Goal: Task Accomplishment & Management: Use online tool/utility

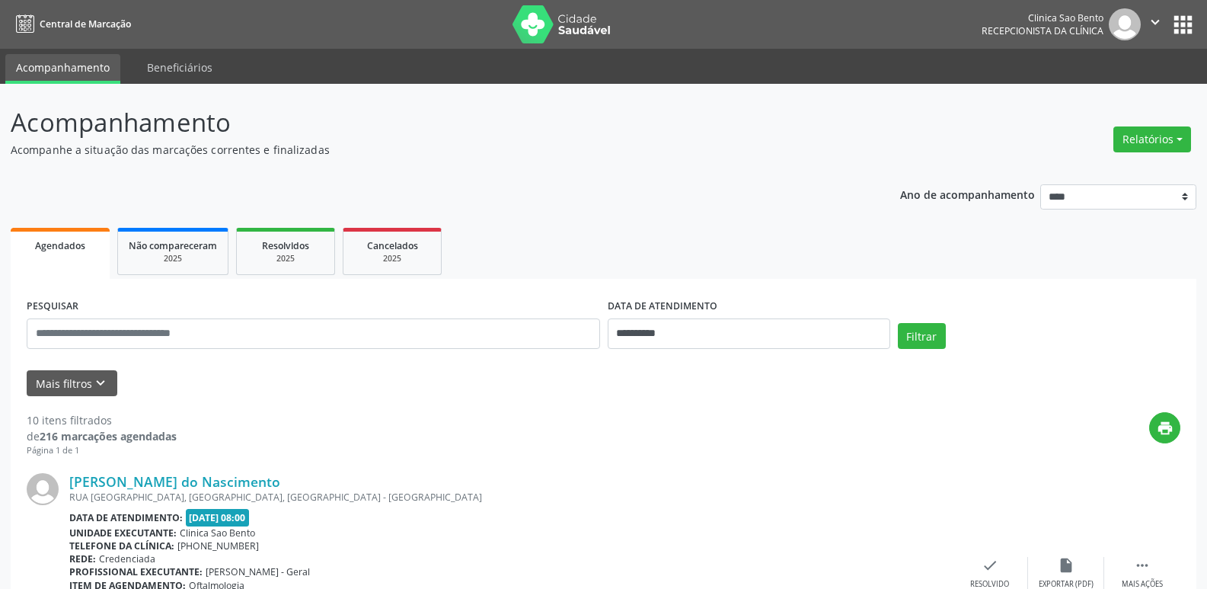
click at [1143, 126] on div "Relatórios Agendamentos Procedimentos realizados" at bounding box center [1152, 139] width 88 height 37
click at [1143, 137] on button "Relatórios" at bounding box center [1153, 139] width 78 height 26
click at [1105, 165] on link "Agendamentos" at bounding box center [1110, 171] width 164 height 21
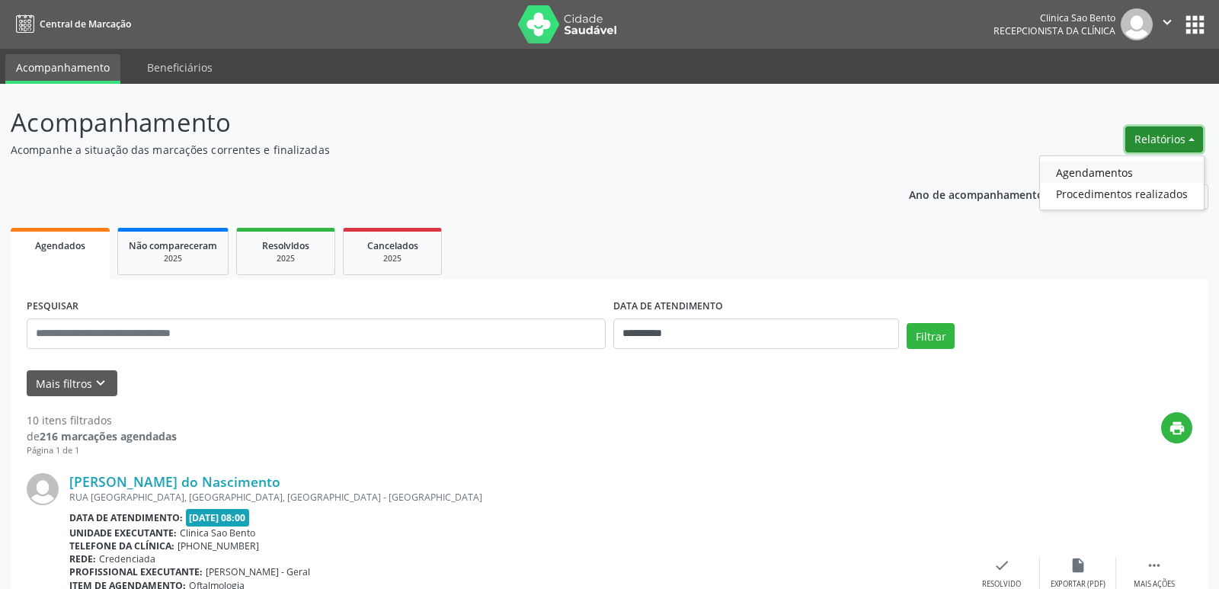
select select "*"
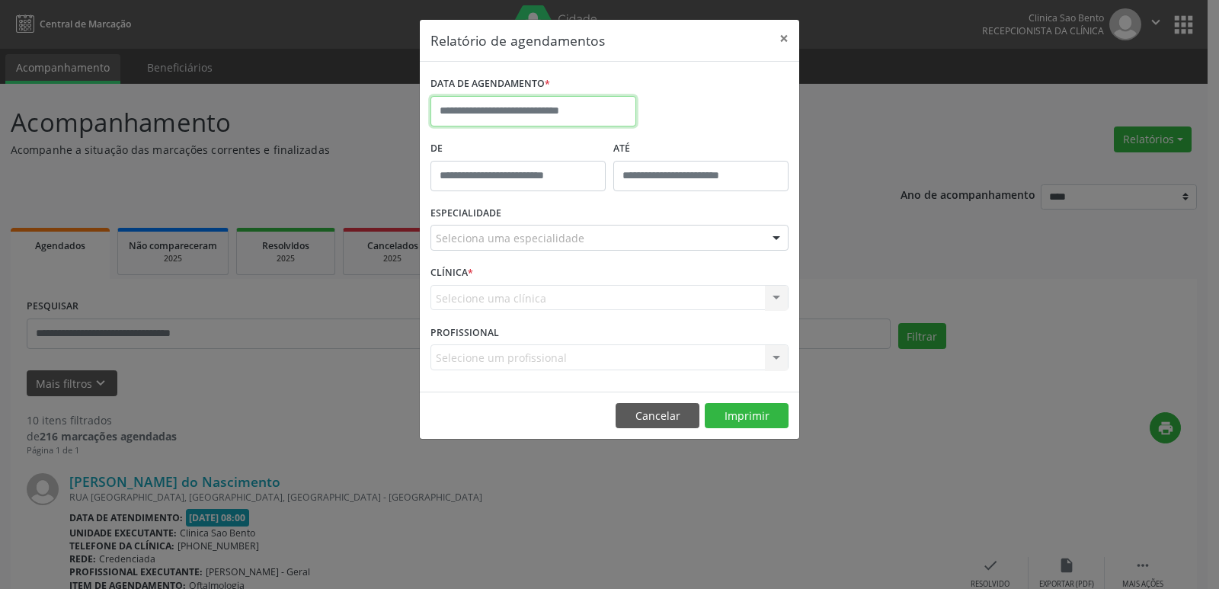
click at [560, 103] on input "text" at bounding box center [533, 111] width 206 height 30
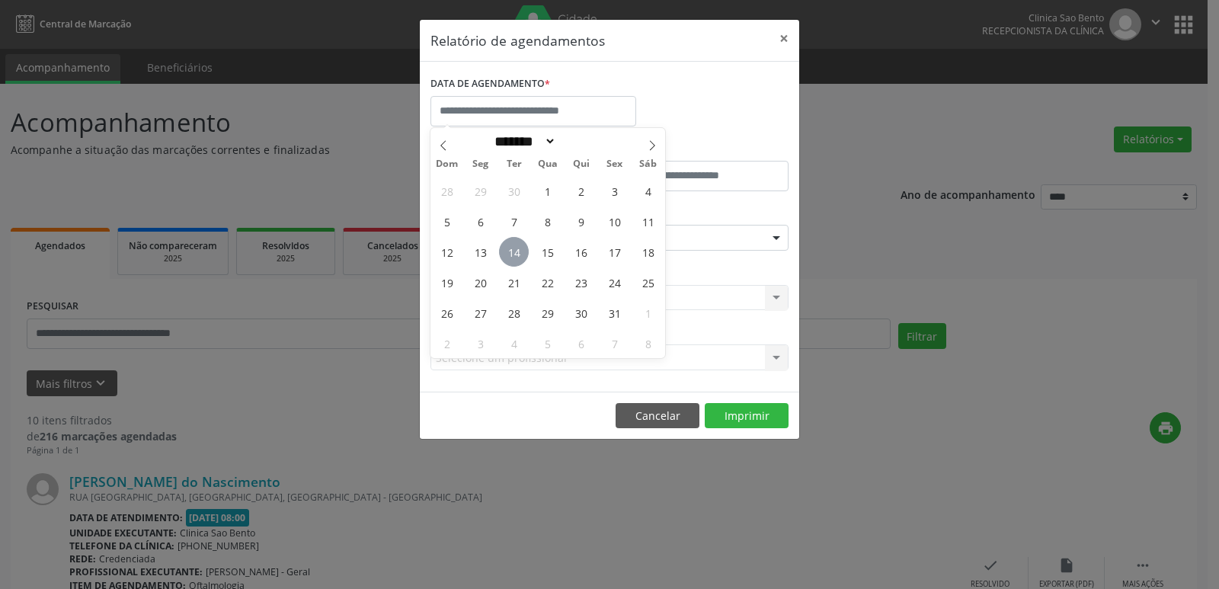
click at [520, 254] on span "14" at bounding box center [514, 252] width 30 height 30
type input "**********"
click at [610, 261] on span "17" at bounding box center [614, 252] width 30 height 30
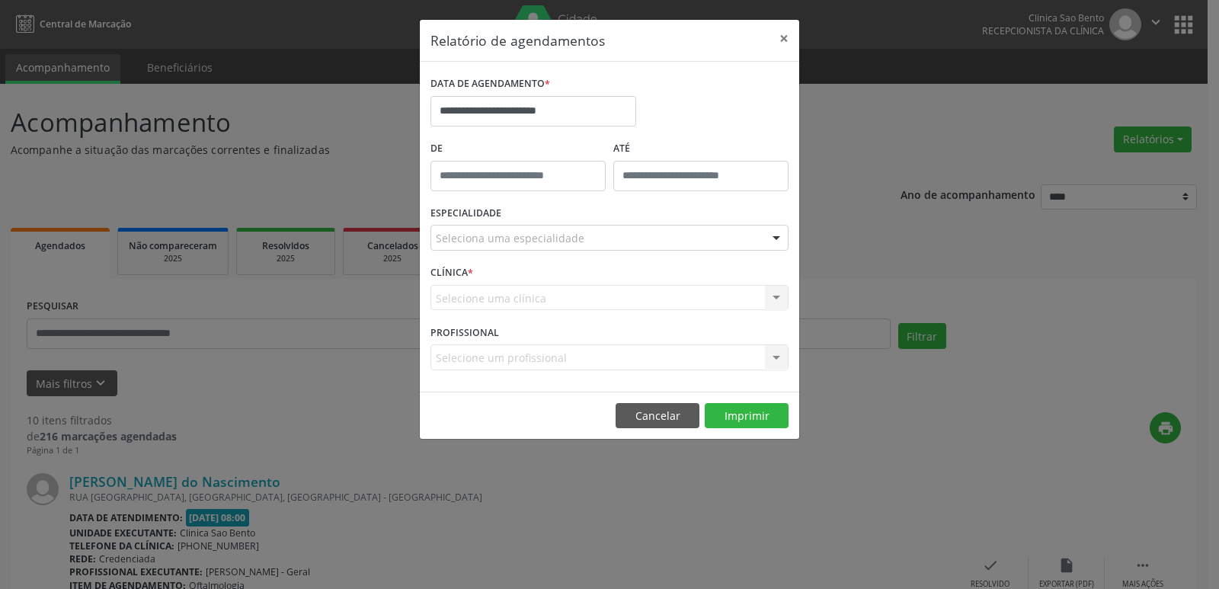
click at [651, 232] on div "Seleciona uma especialidade" at bounding box center [609, 238] width 358 height 26
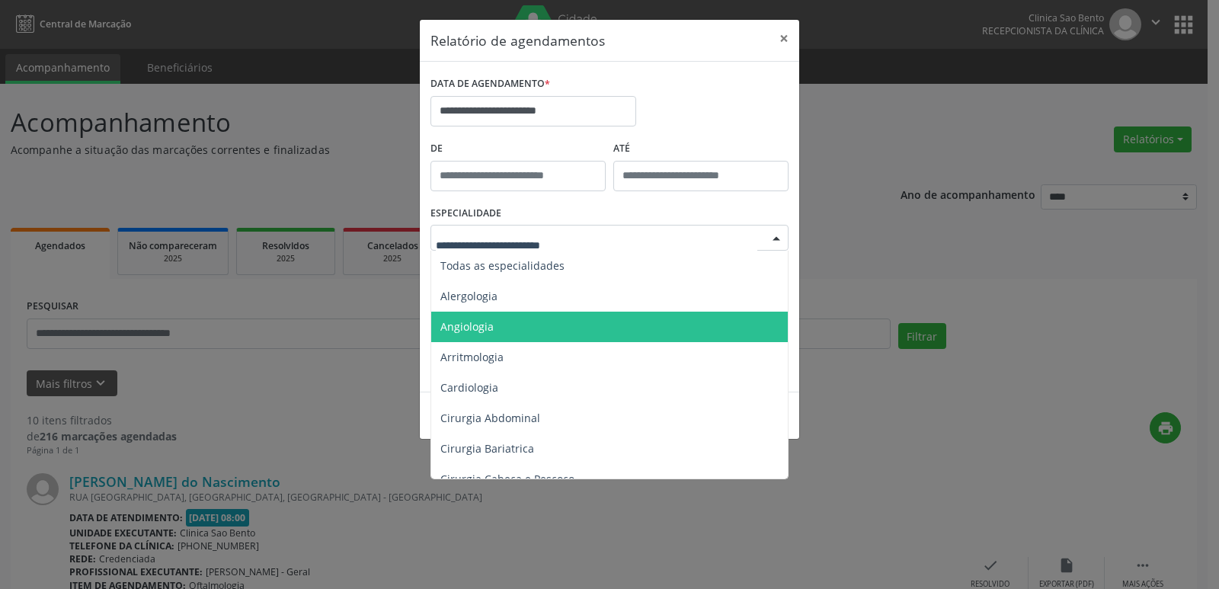
click at [491, 318] on span "Angiologia" at bounding box center [610, 327] width 359 height 30
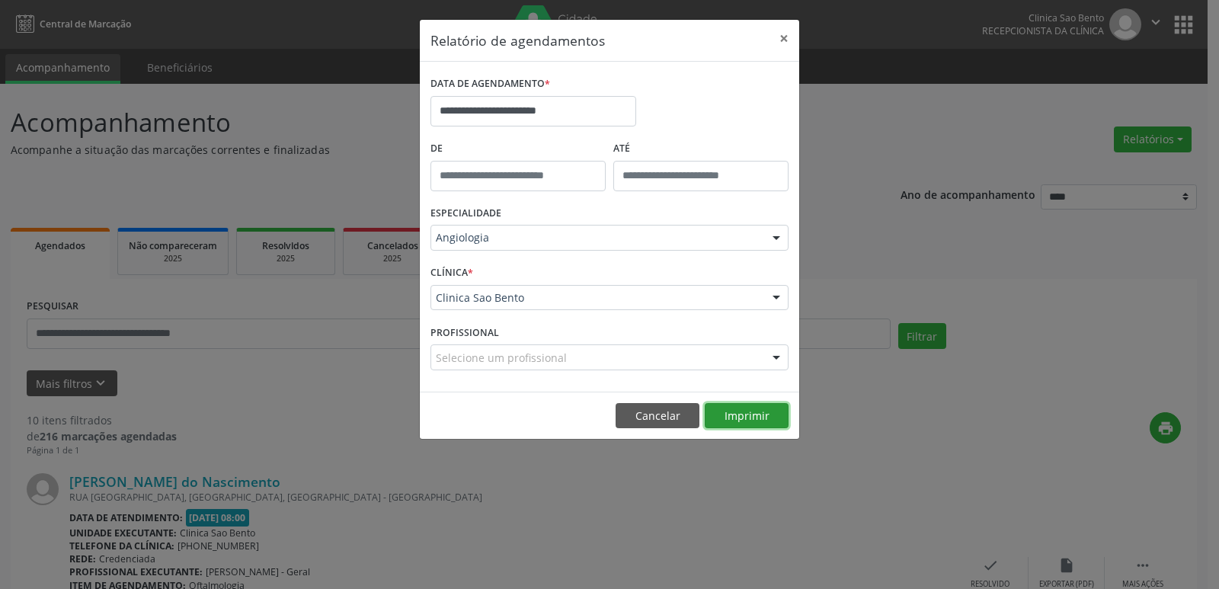
click at [753, 417] on button "Imprimir" at bounding box center [747, 416] width 84 height 26
